Goal: Transaction & Acquisition: Obtain resource

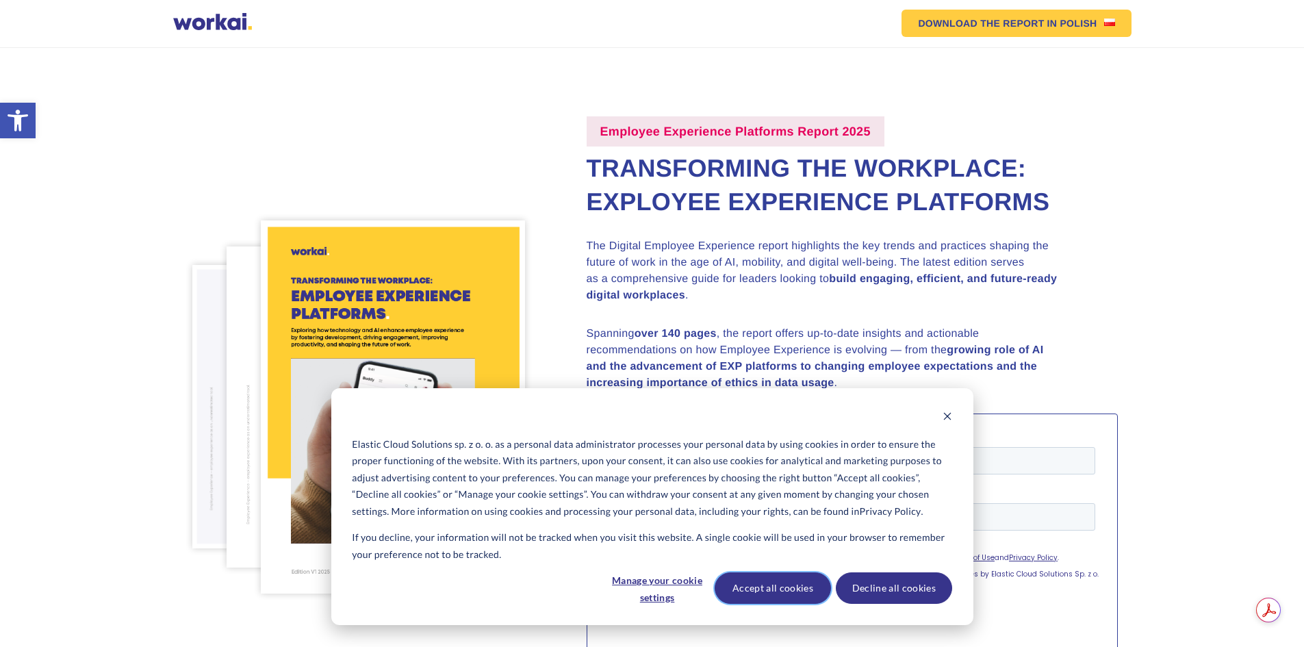
click at [773, 598] on button "Accept all cookies" at bounding box center [773, 587] width 116 height 31
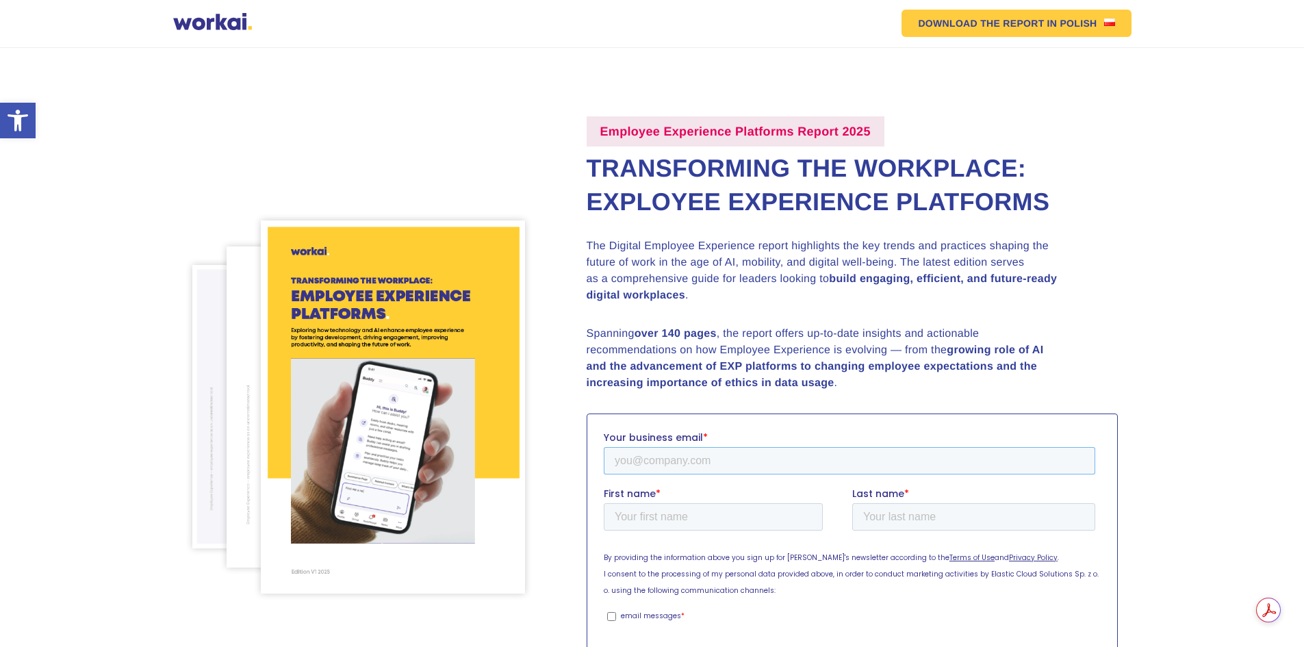
click at [680, 458] on input "Your business email *" at bounding box center [848, 459] width 491 height 27
type input "[PERSON_NAME][EMAIL_ADDRESS][PERSON_NAME][DOMAIN_NAME]"
click at [685, 517] on input "First name *" at bounding box center [712, 515] width 219 height 27
type input "[PERSON_NAME]"
click at [902, 517] on input "Last name *" at bounding box center [973, 515] width 243 height 27
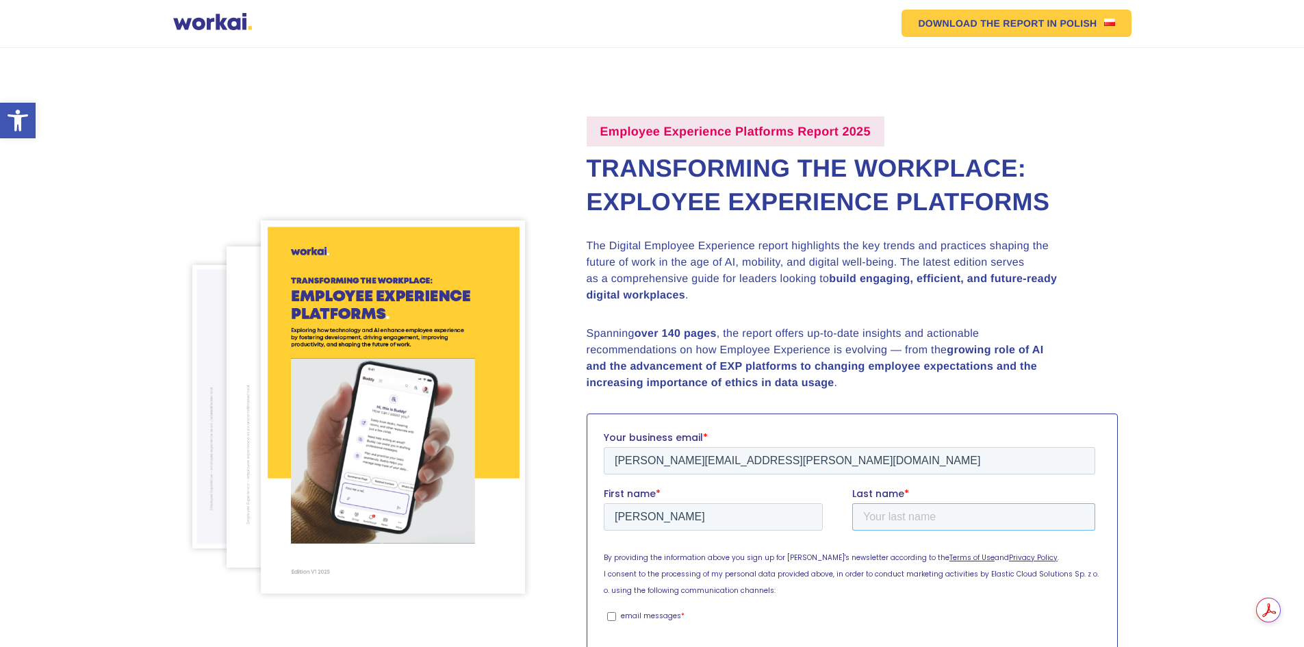
type input "[PERSON_NAME]"
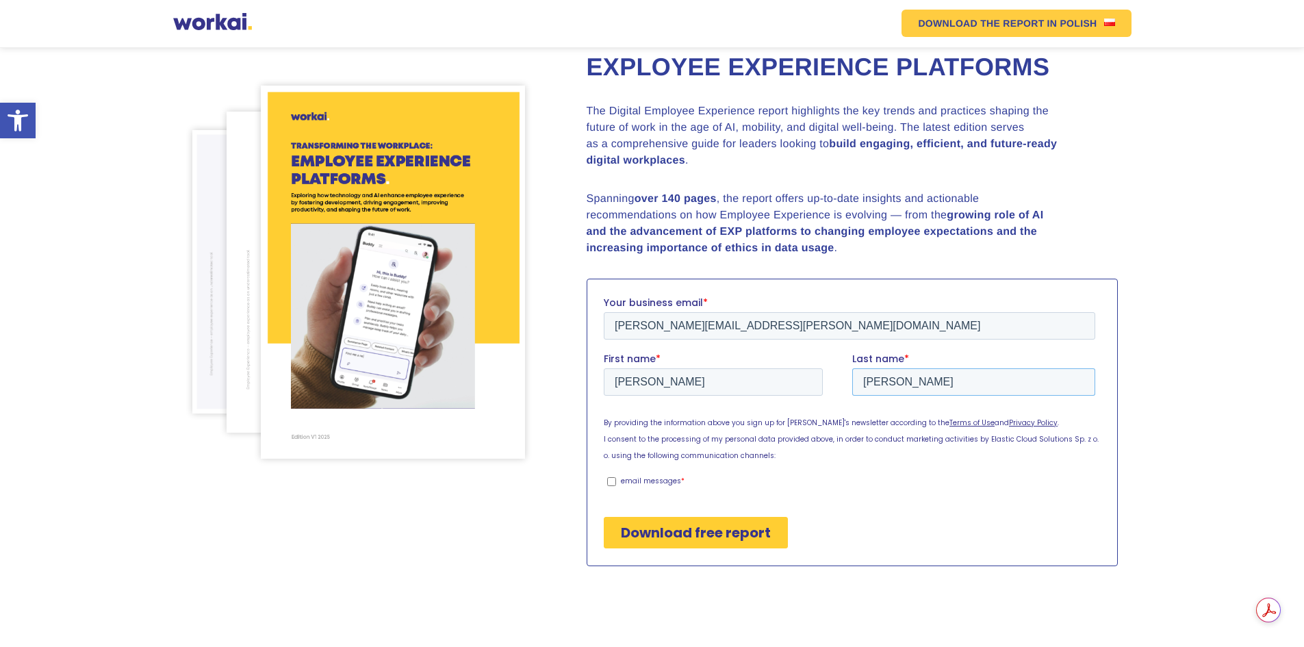
scroll to position [274, 0]
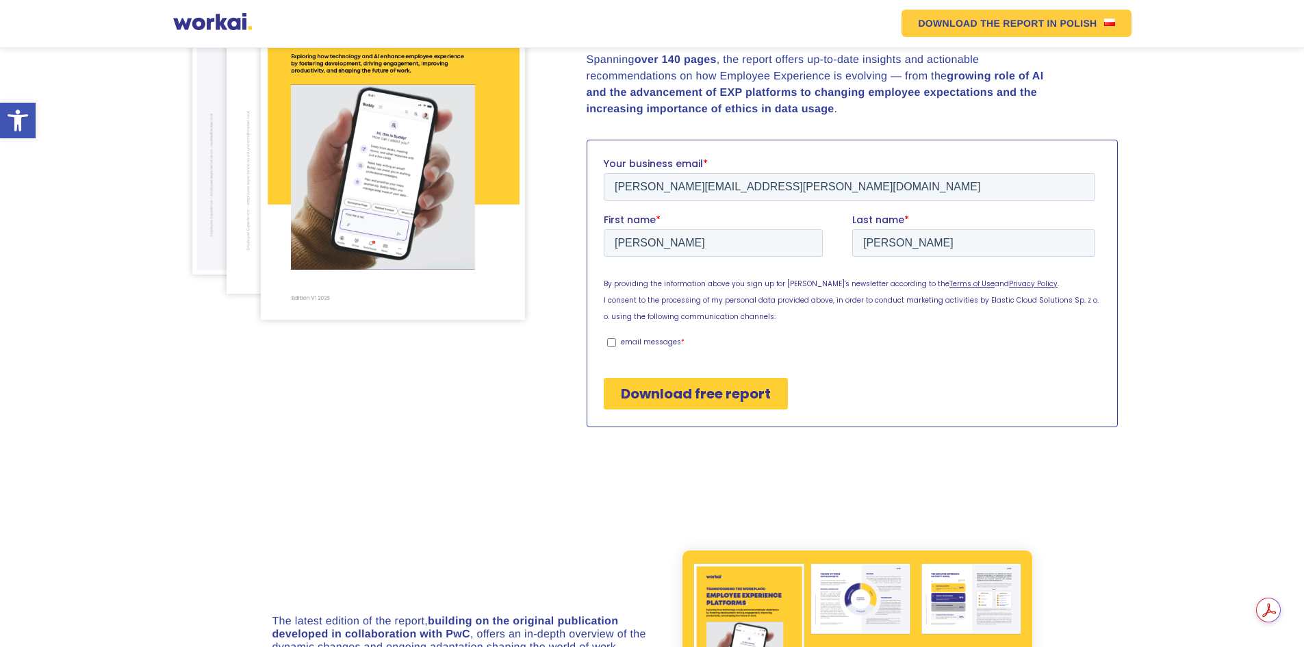
click at [607, 342] on input "email messages *" at bounding box center [610, 341] width 9 height 9
checkbox input "true"
click at [646, 388] on input "Download free report" at bounding box center [695, 392] width 184 height 31
